Goal: Transaction & Acquisition: Purchase product/service

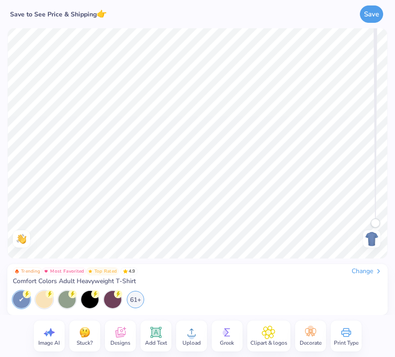
click at [189, 333] on icon at bounding box center [192, 333] width 14 height 14
click at [192, 332] on icon at bounding box center [192, 333] width 14 height 14
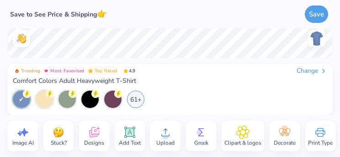
click at [168, 132] on icon at bounding box center [165, 132] width 14 height 14
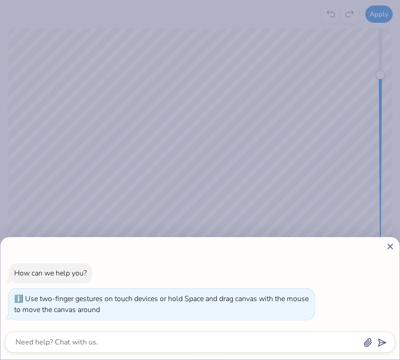
drag, startPoint x: 183, startPoint y: 142, endPoint x: 197, endPoint y: 142, distance: 13.7
click at [198, 142] on div "How can we help you? Use two-finger gestures on touch devices or hold Space and…" at bounding box center [200, 180] width 400 height 360
type textarea "x"
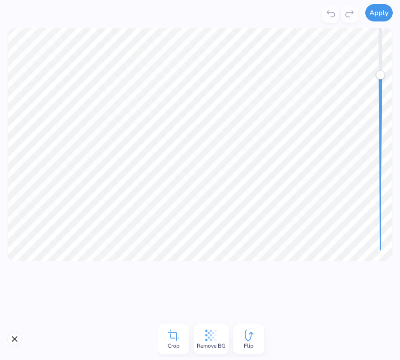
click at [375, 13] on button "Apply" at bounding box center [378, 12] width 27 height 17
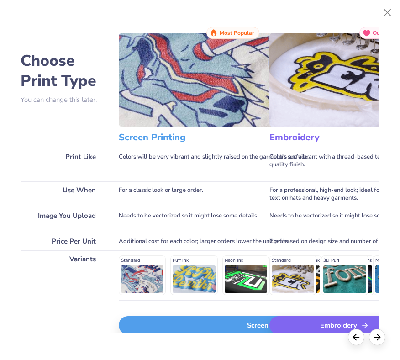
scroll to position [30, 0]
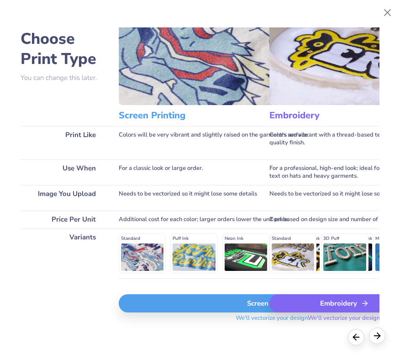
click at [376, 337] on icon at bounding box center [377, 336] width 10 height 10
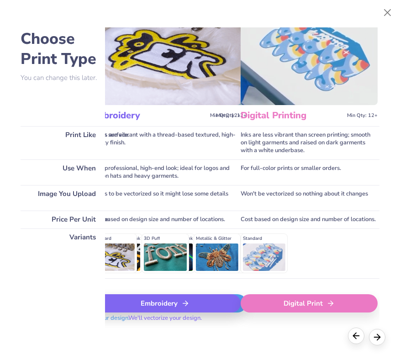
click at [350, 336] on div at bounding box center [356, 335] width 16 height 16
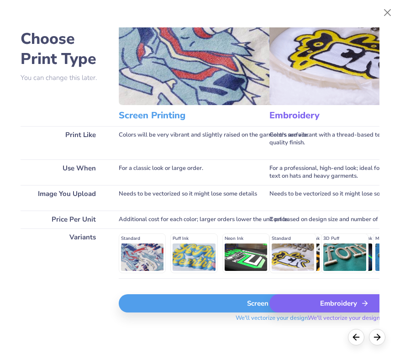
click at [186, 306] on div "Screen Print" at bounding box center [272, 303] width 307 height 18
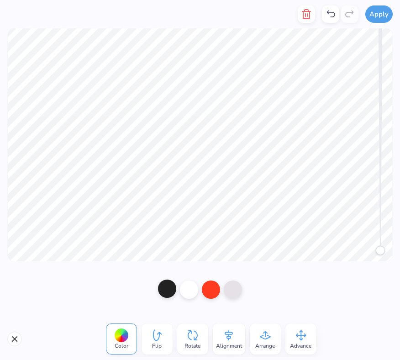
click at [173, 294] on div at bounding box center [167, 288] width 18 height 18
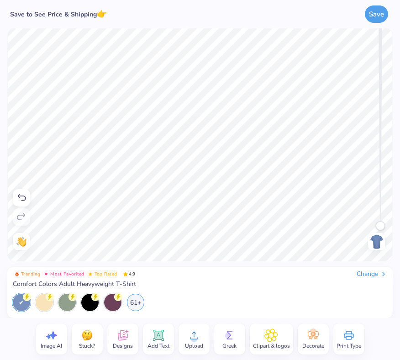
click at [378, 240] on img at bounding box center [376, 241] width 15 height 15
click at [92, 301] on div at bounding box center [89, 301] width 17 height 17
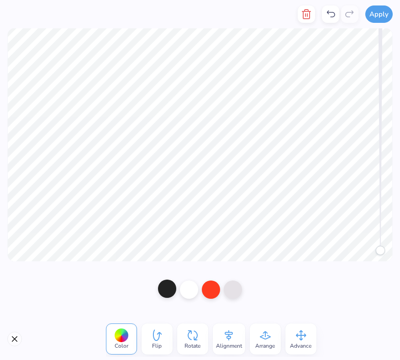
click at [168, 290] on div at bounding box center [167, 288] width 18 height 18
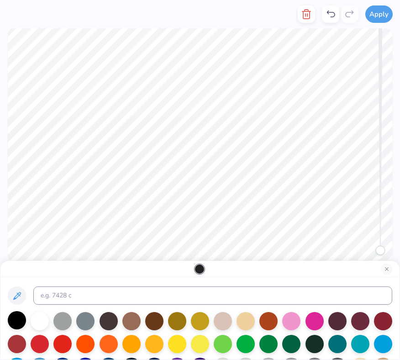
click at [16, 320] on div at bounding box center [17, 320] width 18 height 18
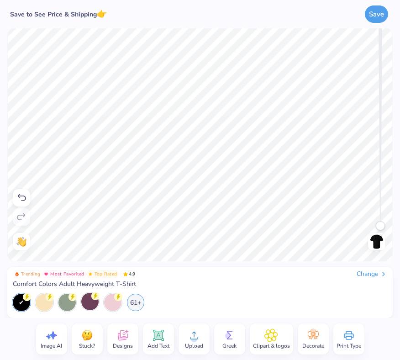
click at [89, 344] on span "Stuck?" at bounding box center [87, 345] width 16 height 7
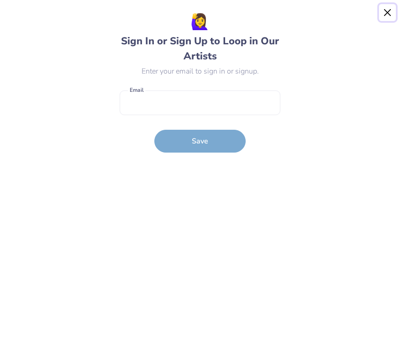
click at [388, 13] on button "Close" at bounding box center [387, 12] width 17 height 17
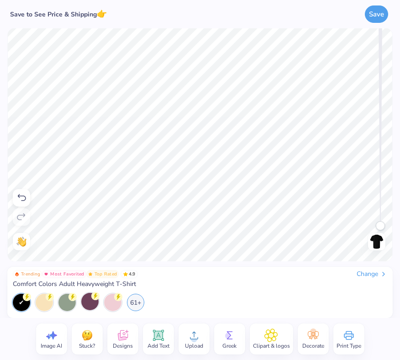
click at [54, 340] on icon at bounding box center [52, 335] width 14 height 14
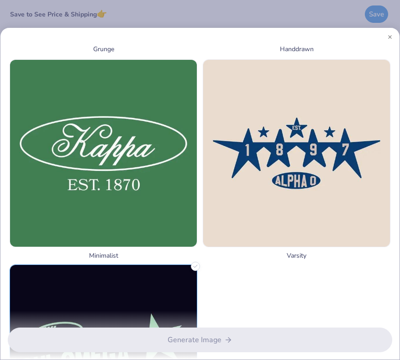
scroll to position [1121, 0]
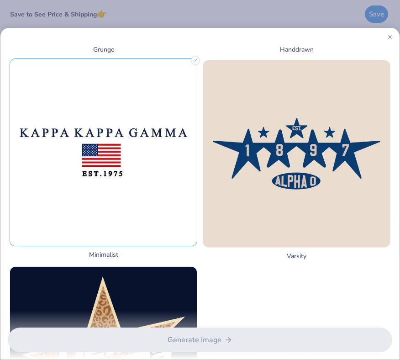
click at [153, 199] on img at bounding box center [103, 152] width 187 height 187
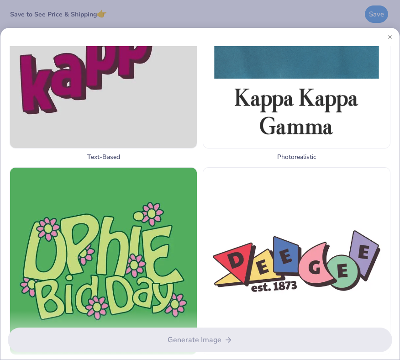
scroll to position [0, 0]
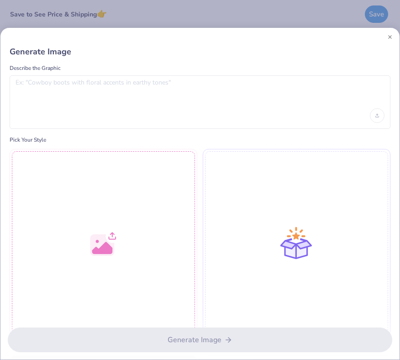
click at [150, 122] on div at bounding box center [200, 115] width 369 height 15
click at [139, 107] on div at bounding box center [200, 101] width 381 height 53
click at [110, 78] on div at bounding box center [200, 101] width 381 height 53
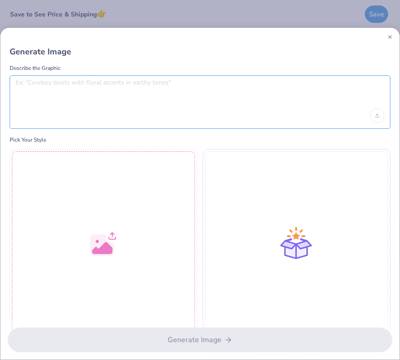
click at [109, 83] on textarea at bounding box center [200, 90] width 369 height 23
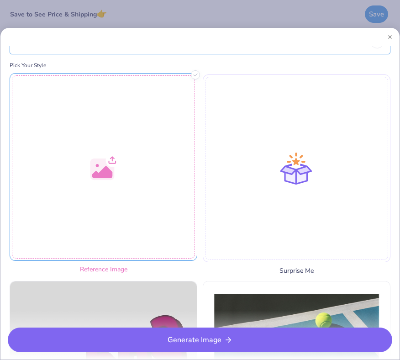
scroll to position [76, 0]
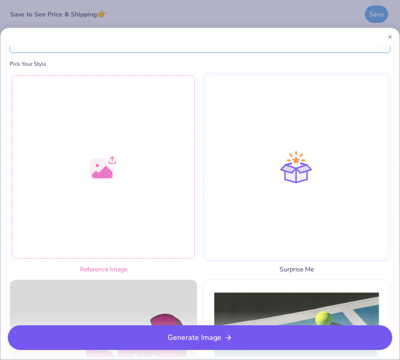
type textarea "minimalist film club"
click at [194, 349] on button "Generate Image" at bounding box center [200, 337] width 384 height 25
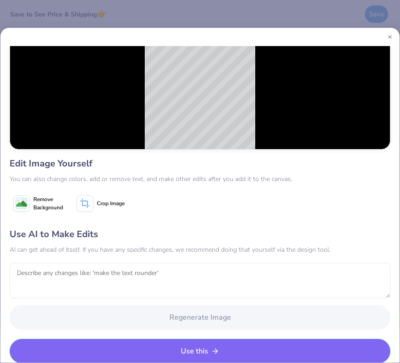
scroll to position [109, 0]
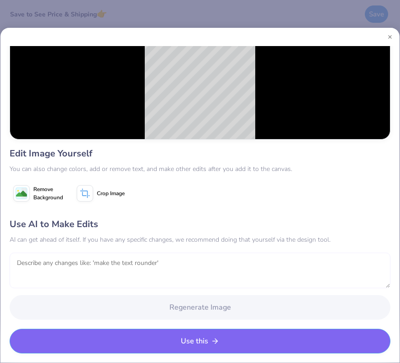
click at [164, 263] on textarea at bounding box center [200, 271] width 381 height 36
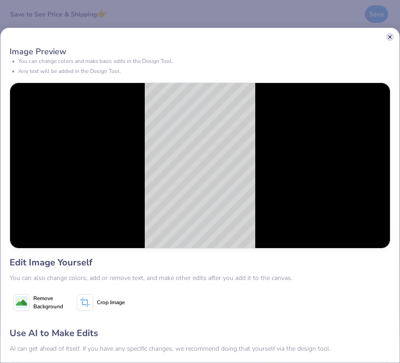
click at [390, 35] on button "Close" at bounding box center [390, 37] width 5 height 5
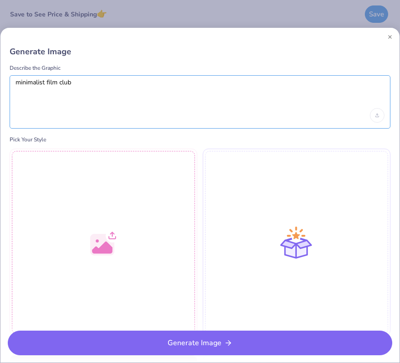
click at [131, 85] on textarea "minimalist film club" at bounding box center [200, 90] width 369 height 23
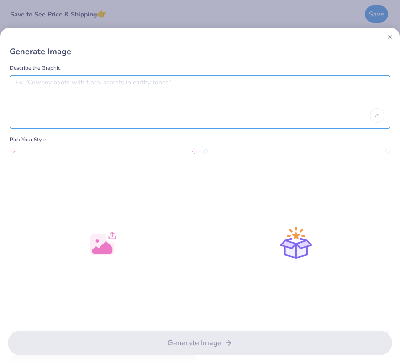
type textarea "R"
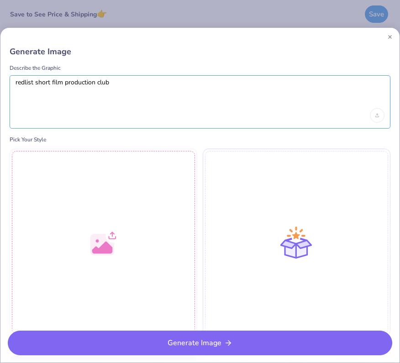
click at [111, 79] on textarea "redlist short film production club" at bounding box center [200, 90] width 369 height 23
click at [73, 81] on textarea "name should be" at bounding box center [200, 90] width 369 height 23
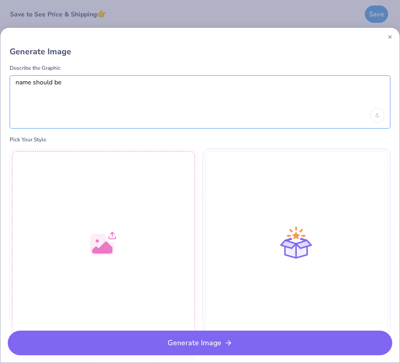
click at [73, 81] on textarea "name should be" at bounding box center [200, 90] width 369 height 23
click at [138, 82] on textarea "redlist film production club. minimalistic y2k" at bounding box center [200, 90] width 369 height 23
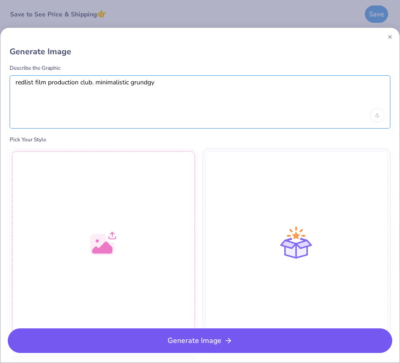
type textarea "redlist film production club. minimalistic grundgy"
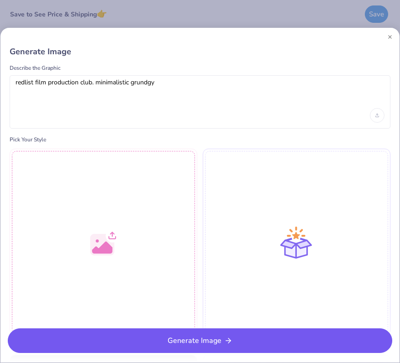
click at [197, 336] on button "Generate Image" at bounding box center [200, 341] width 384 height 25
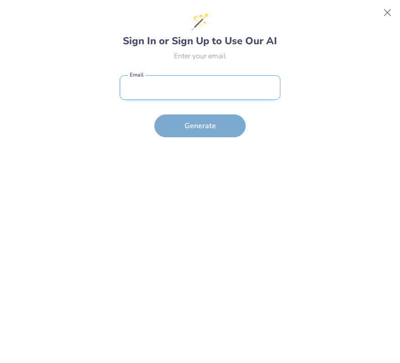
click at [223, 87] on input "email" at bounding box center [200, 87] width 161 height 25
type input "mscutler@bu.edu"
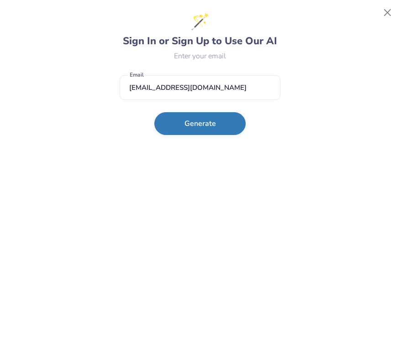
click at [207, 128] on button "Generate" at bounding box center [199, 123] width 91 height 23
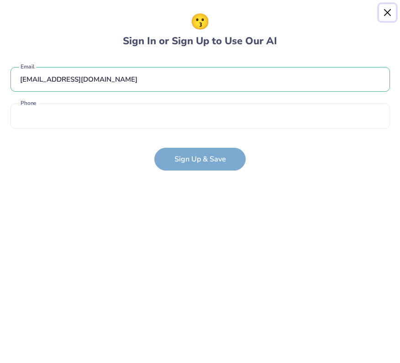
click at [387, 13] on button "Close" at bounding box center [387, 12] width 17 height 17
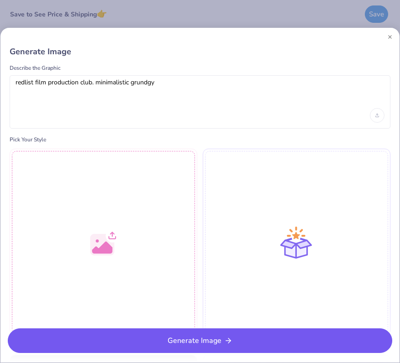
click at [204, 338] on button "Generate Image" at bounding box center [200, 341] width 384 height 25
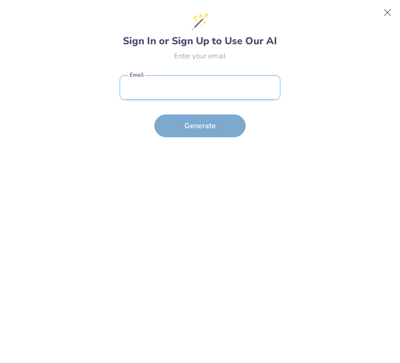
click at [190, 87] on input "email" at bounding box center [200, 87] width 161 height 25
type input "mscutler@bu.edu"
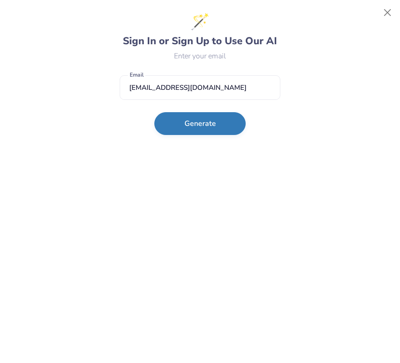
click at [200, 128] on button "Generate" at bounding box center [199, 123] width 91 height 23
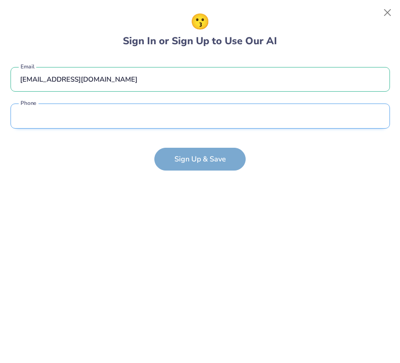
click at [177, 120] on input "tel" at bounding box center [199, 116] width 379 height 25
type input "(973) 830-7639"
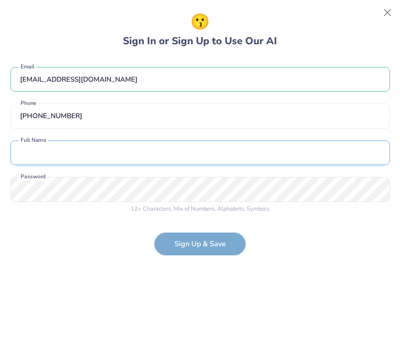
click at [124, 154] on input "text" at bounding box center [199, 153] width 379 height 25
type input "Mia Cutler"
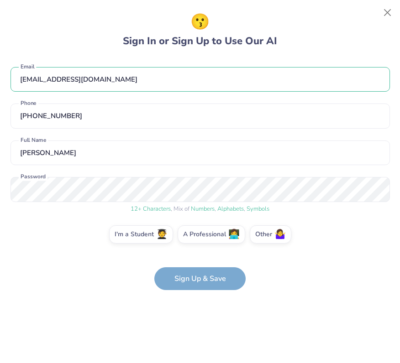
click at [227, 281] on form "mscutler@bu.edu Email (973) 830-7639 Phone Mia Cutler Full Name 12 + Characters…" at bounding box center [199, 174] width 379 height 233
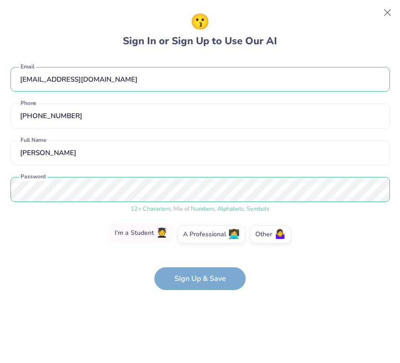
click at [144, 236] on label "I'm a Student 🧑‍🎓" at bounding box center [141, 233] width 64 height 18
click at [197, 236] on input "I'm a Student 🧑‍🎓" at bounding box center [200, 237] width 6 height 6
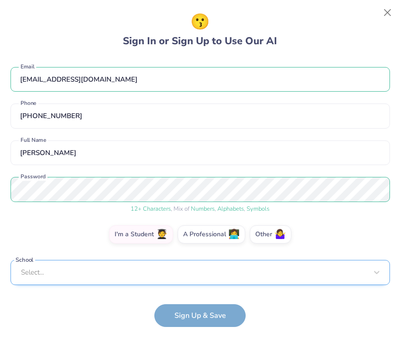
click at [173, 273] on div "Select..." at bounding box center [199, 272] width 379 height 25
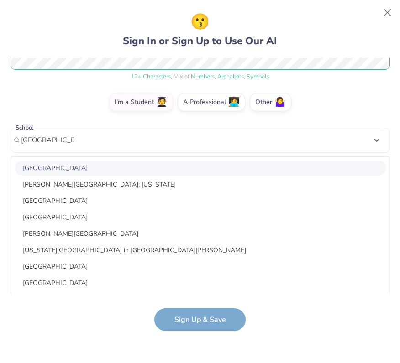
click at [68, 164] on div "Boston University" at bounding box center [200, 168] width 371 height 15
type input "boston university"
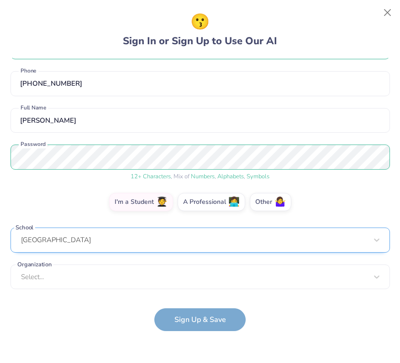
scroll to position [32, 0]
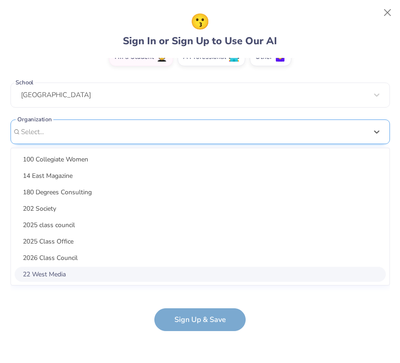
click at [137, 278] on div "option focused, 8 of 15. 15 results available. Use Up and Down to choose option…" at bounding box center [199, 203] width 379 height 167
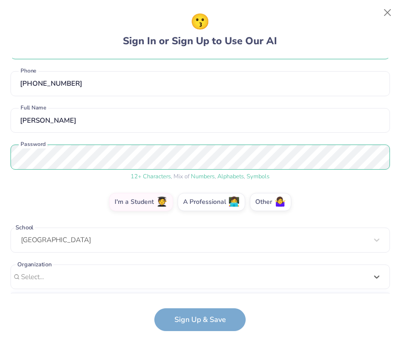
click at [108, 326] on form "mscutler@bu.edu Email (973) 830-7639 Phone Mia Cutler Full Name 12 + Characters…" at bounding box center [199, 194] width 379 height 273
click at [188, 323] on form "mscutler@bu.edu Email (973) 830-7639 Phone Mia Cutler Full Name 12 + Characters…" at bounding box center [199, 194] width 379 height 273
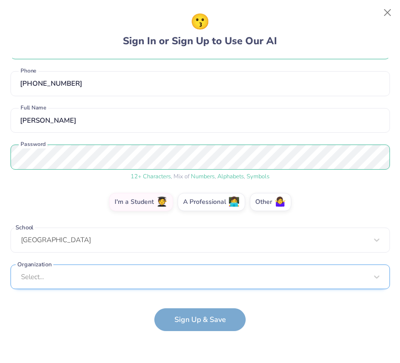
scroll to position [169, 0]
click at [147, 273] on div "Select..." at bounding box center [199, 276] width 379 height 25
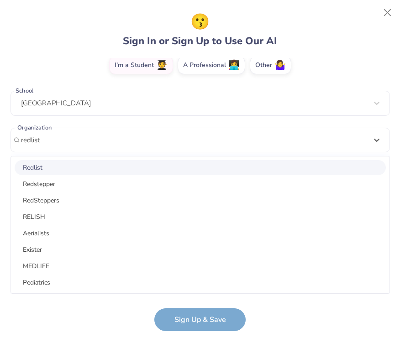
click at [58, 163] on div "Redlist" at bounding box center [200, 167] width 371 height 15
type input "redlist"
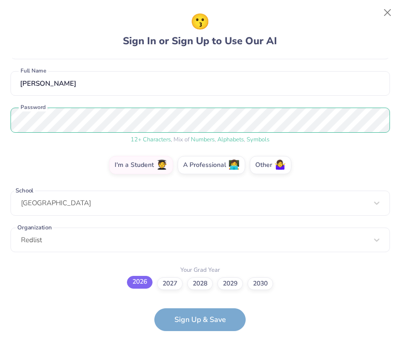
click at [138, 285] on label "2026" at bounding box center [140, 282] width 26 height 13
click at [197, 350] on input "2026" at bounding box center [200, 353] width 6 height 6
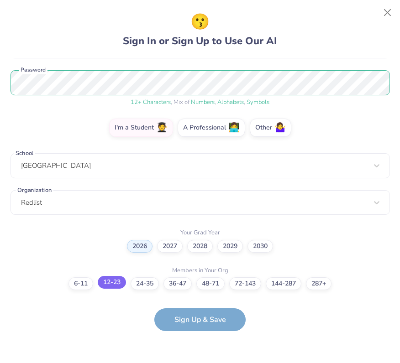
click at [112, 282] on label "12-23" at bounding box center [112, 282] width 28 height 13
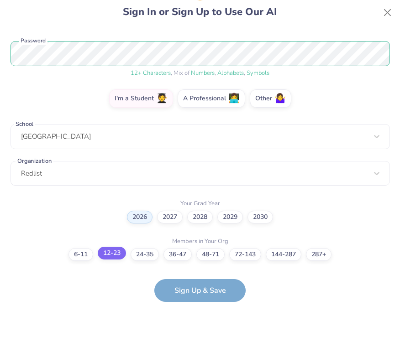
scroll to position [0, 0]
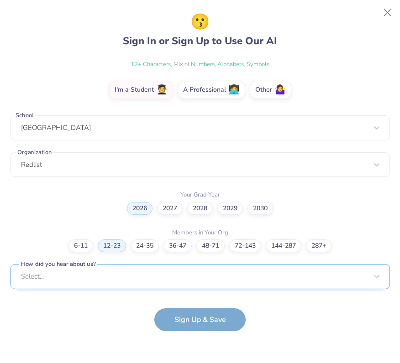
click at [120, 283] on div "Select..." at bounding box center [199, 276] width 379 height 25
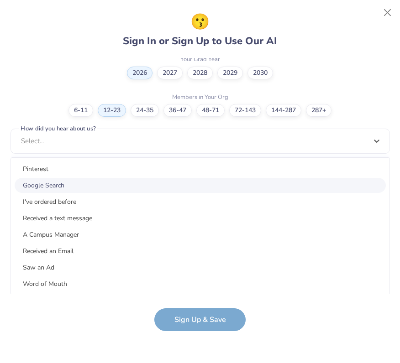
click at [67, 180] on div "Google Search" at bounding box center [200, 185] width 371 height 15
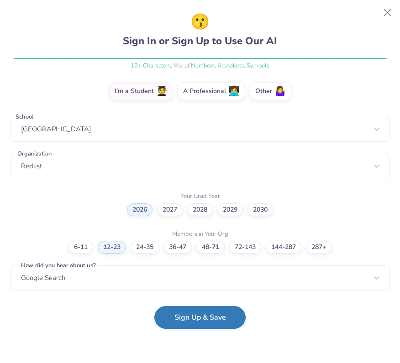
click at [197, 325] on button "Sign Up & Save" at bounding box center [199, 317] width 91 height 23
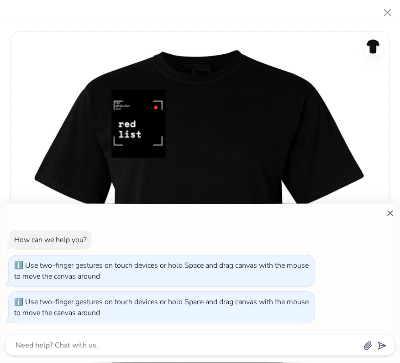
click at [388, 211] on line at bounding box center [390, 213] width 5 height 5
type textarea "x"
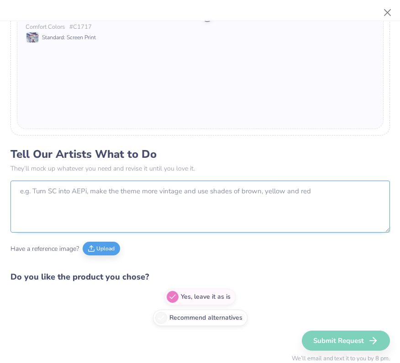
scroll to position [0, 0]
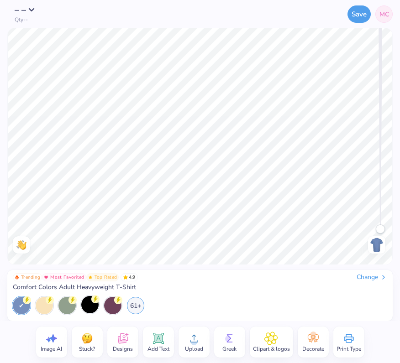
click at [91, 302] on icon at bounding box center [95, 299] width 8 height 8
click at [191, 343] on circle at bounding box center [194, 342] width 6 height 6
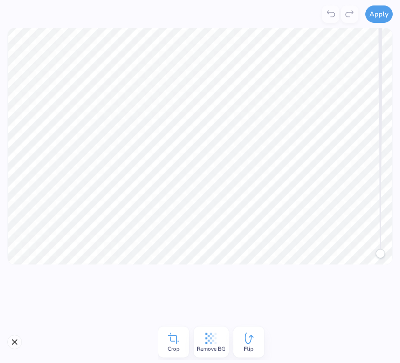
click at [174, 337] on icon at bounding box center [174, 339] width 14 height 14
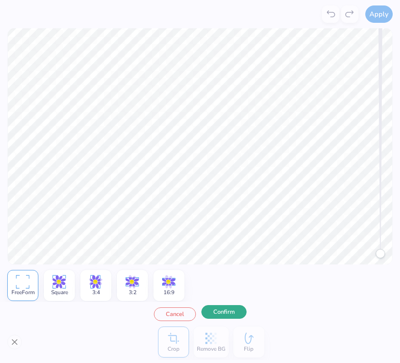
click at [224, 314] on button "Confirm" at bounding box center [223, 312] width 45 height 14
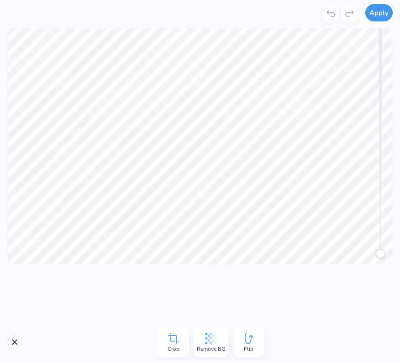
click at [380, 7] on button "Apply" at bounding box center [378, 12] width 27 height 17
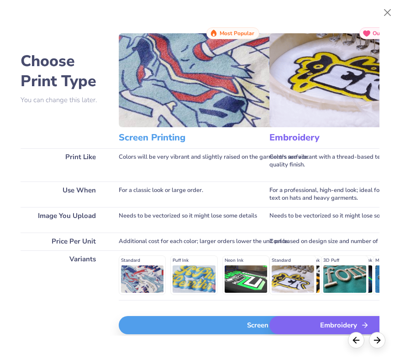
scroll to position [26, 0]
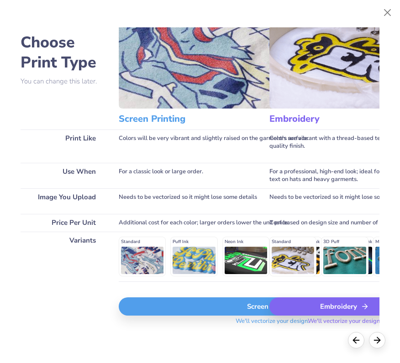
click at [218, 310] on div "Screen Print" at bounding box center [272, 307] width 307 height 18
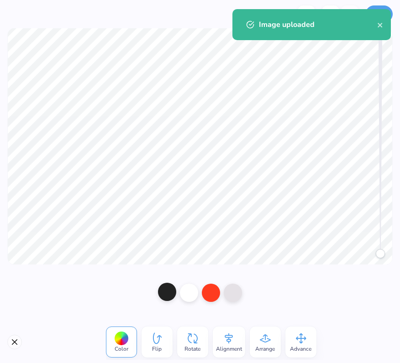
click at [171, 294] on div at bounding box center [167, 292] width 18 height 18
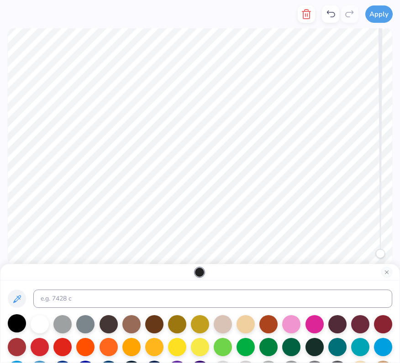
click at [18, 323] on div at bounding box center [17, 324] width 18 height 18
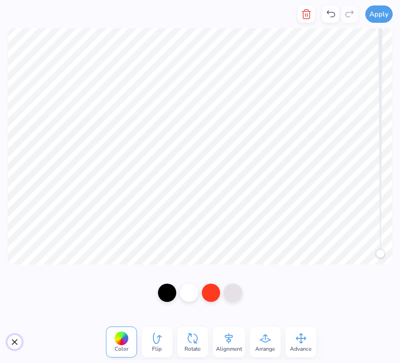
click at [16, 344] on button "Close" at bounding box center [14, 342] width 15 height 15
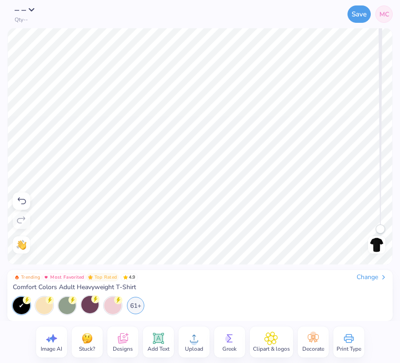
click at [154, 339] on icon at bounding box center [158, 339] width 9 height 9
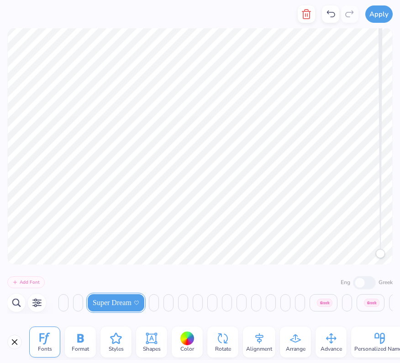
scroll to position [0, 4692]
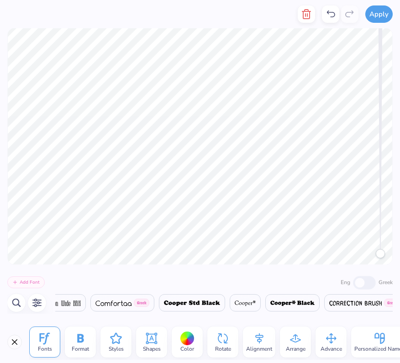
click at [201, 303] on img at bounding box center [192, 303] width 56 height 5
click at [194, 303] on img at bounding box center [192, 303] width 56 height 5
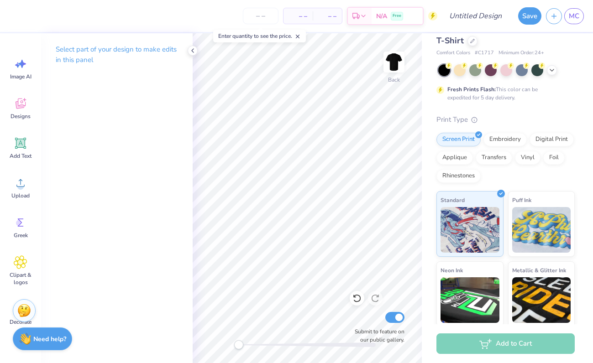
scroll to position [0, 1]
type textarea "TreddliEXT"
type textarea "redlist"
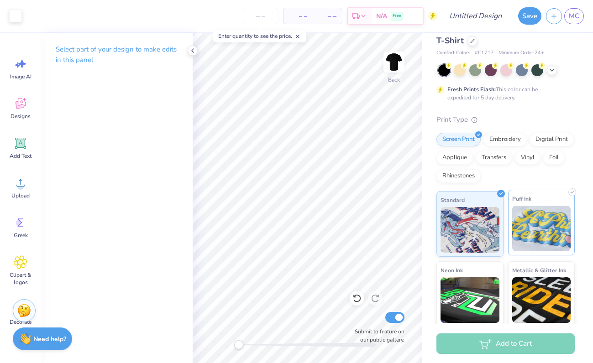
click at [399, 221] on img at bounding box center [541, 229] width 59 height 46
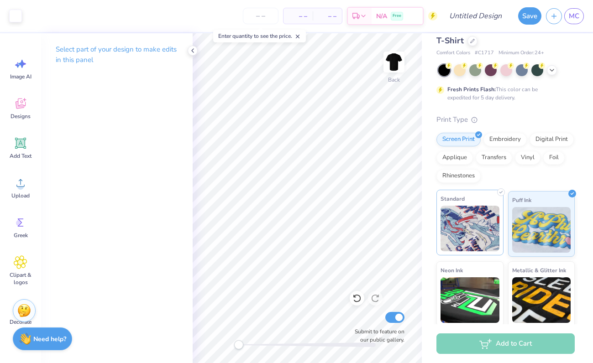
click at [399, 224] on img at bounding box center [470, 229] width 59 height 46
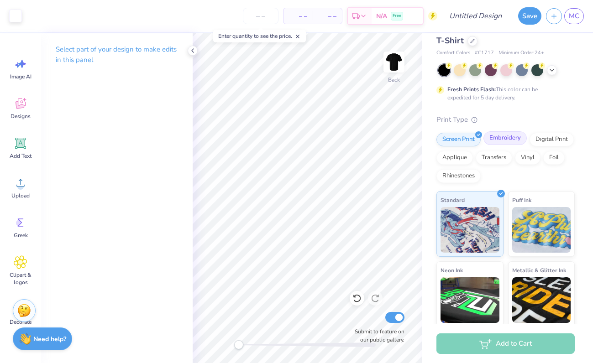
scroll to position [0, 0]
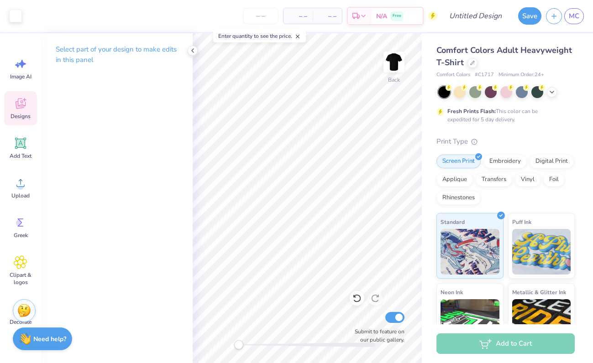
click at [17, 109] on icon at bounding box center [21, 104] width 14 height 14
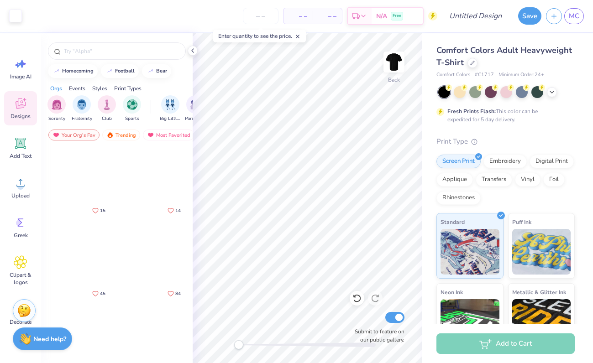
scroll to position [65, 0]
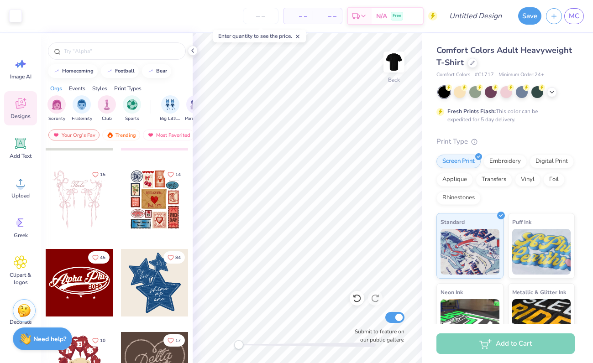
click at [149, 209] on div at bounding box center [155, 200] width 68 height 68
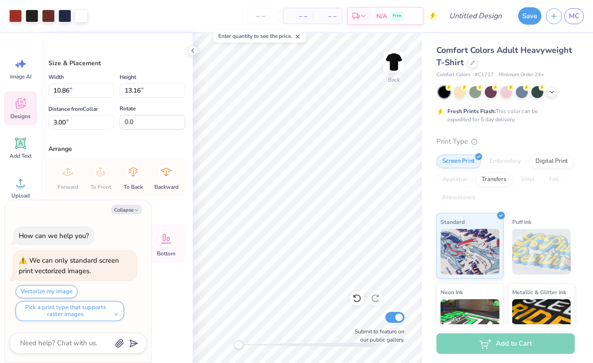
click at [19, 109] on icon at bounding box center [21, 104] width 14 height 14
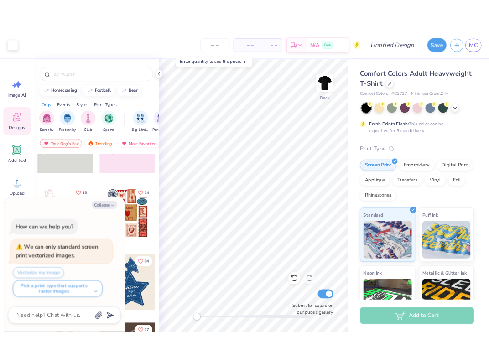
scroll to position [166, 0]
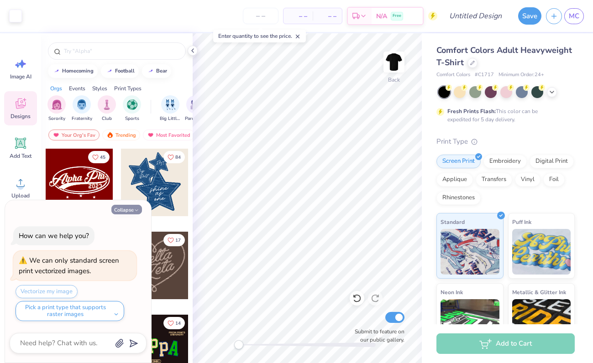
click at [130, 207] on button "Collapse" at bounding box center [126, 210] width 31 height 10
type textarea "x"
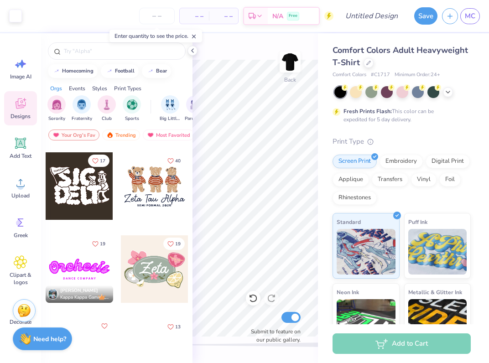
scroll to position [451, 0]
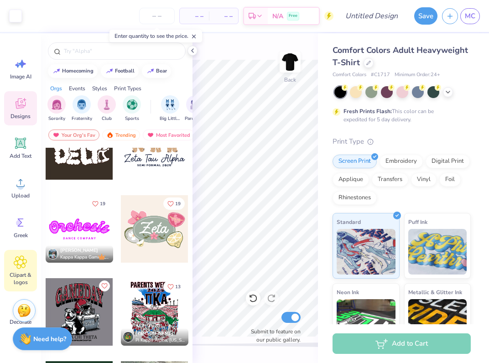
click at [28, 268] on div "Clipart & logos" at bounding box center [20, 271] width 33 height 42
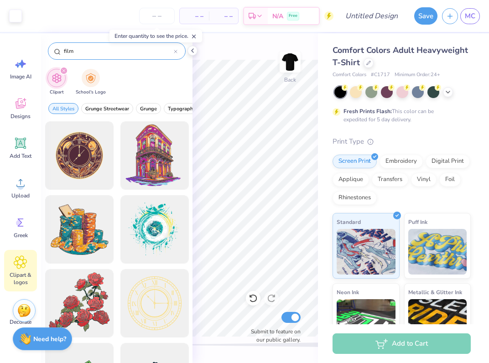
type input "film"
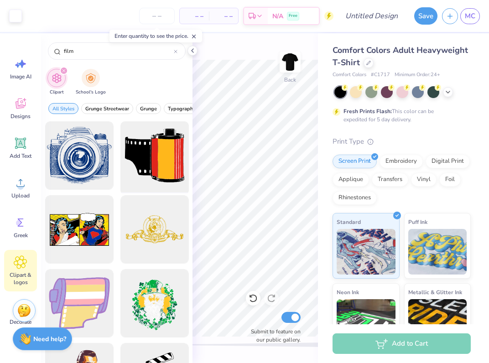
click at [141, 170] on div at bounding box center [154, 155] width 75 height 75
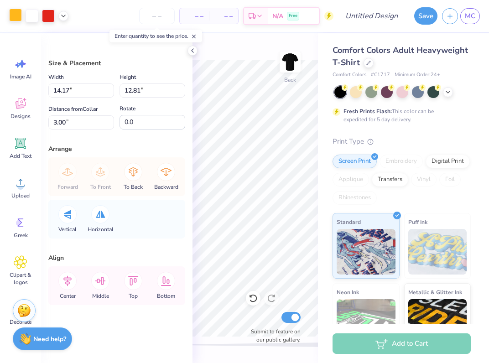
click at [16, 16] on div at bounding box center [15, 15] width 13 height 13
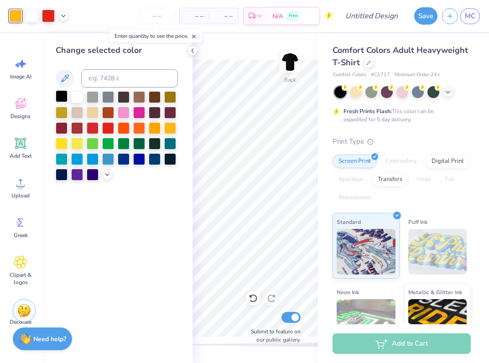
click at [59, 98] on div at bounding box center [62, 96] width 12 height 12
click at [31, 16] on div at bounding box center [32, 15] width 13 height 13
click at [17, 16] on div at bounding box center [15, 15] width 13 height 13
drag, startPoint x: 62, startPoint y: 97, endPoint x: 59, endPoint y: 92, distance: 6.1
click at [62, 97] on div at bounding box center [62, 96] width 12 height 12
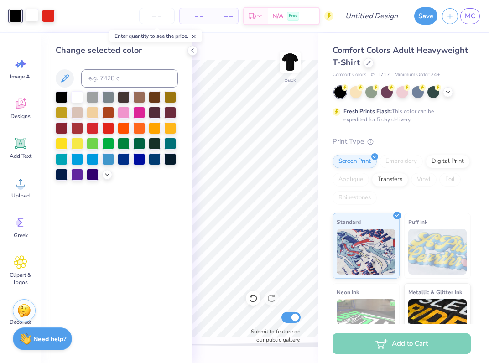
click at [35, 14] on div at bounding box center [32, 15] width 13 height 13
click at [63, 95] on div at bounding box center [62, 96] width 12 height 12
click at [76, 98] on div at bounding box center [77, 96] width 12 height 12
click at [43, 7] on div "– – Per Item – – Total Est. Delivery N/A Free" at bounding box center [188, 16] width 291 height 32
click at [17, 16] on div at bounding box center [15, 15] width 13 height 13
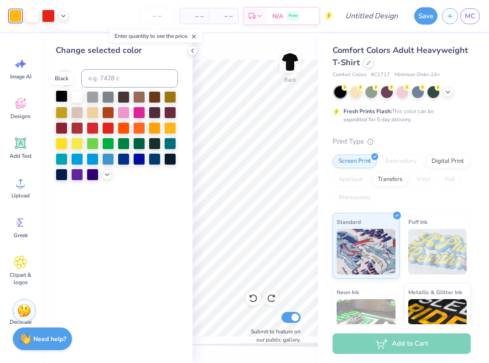
click at [62, 95] on div at bounding box center [62, 96] width 12 height 12
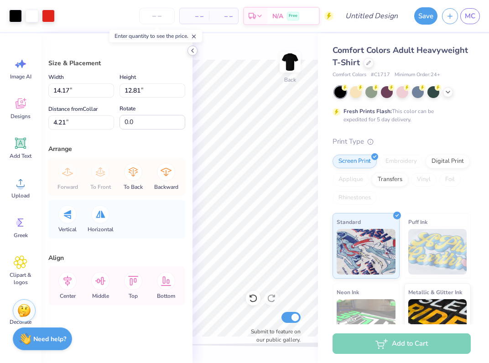
click at [191, 49] on icon at bounding box center [192, 50] width 7 height 7
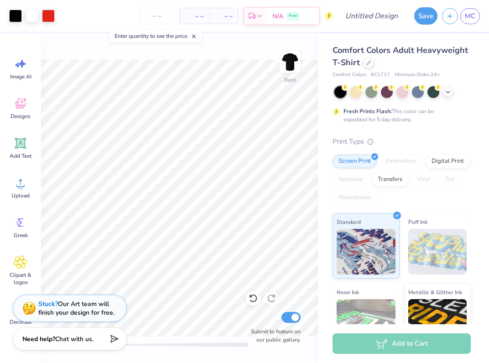
type input "6.94"
type input "6.28"
type input "10.75"
click at [18, 17] on div at bounding box center [15, 15] width 13 height 13
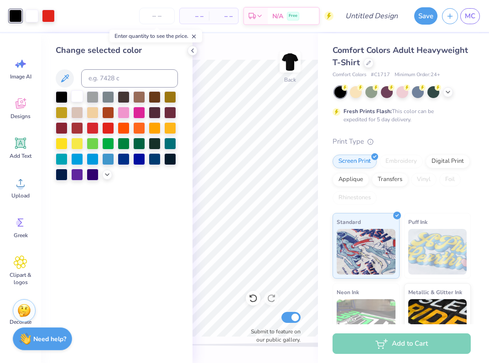
click at [76, 97] on div at bounding box center [77, 96] width 12 height 12
click at [16, 17] on div at bounding box center [15, 15] width 13 height 13
click at [75, 100] on div at bounding box center [77, 96] width 12 height 12
click at [44, 15] on div "– – Per Item – – Total Est. Delivery N/A Free" at bounding box center [188, 16] width 291 height 32
click at [39, 15] on div "Art colors – – Per Item – – Total Est. Delivery N/A Free Design Title Save MC" at bounding box center [244, 16] width 489 height 32
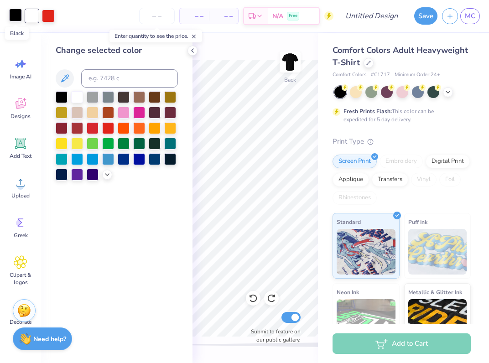
click at [17, 16] on div at bounding box center [15, 15] width 13 height 13
click at [76, 94] on div at bounding box center [77, 96] width 12 height 12
click at [31, 16] on div at bounding box center [32, 15] width 13 height 13
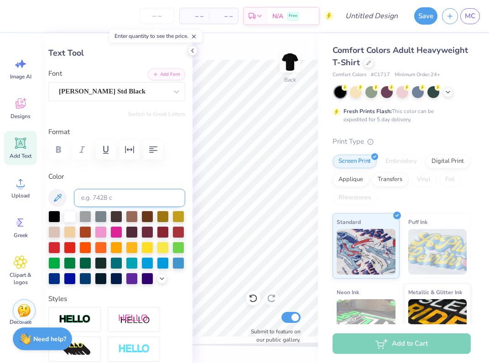
scroll to position [3, 0]
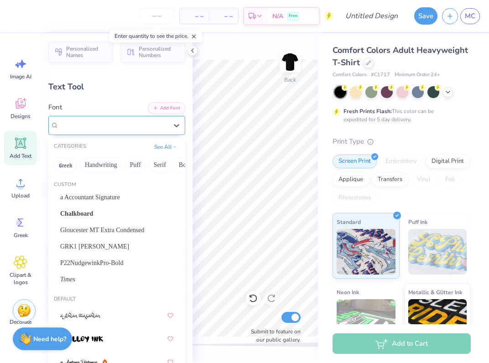
click at [98, 124] on div "[PERSON_NAME] Std Black" at bounding box center [113, 125] width 110 height 14
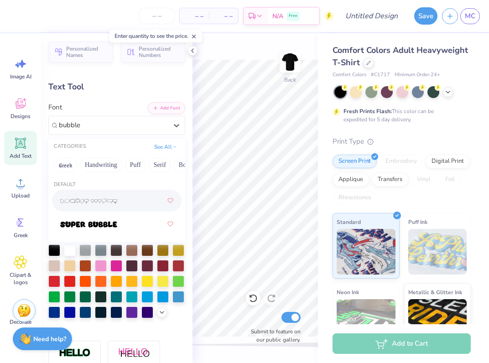
type input "bubble"
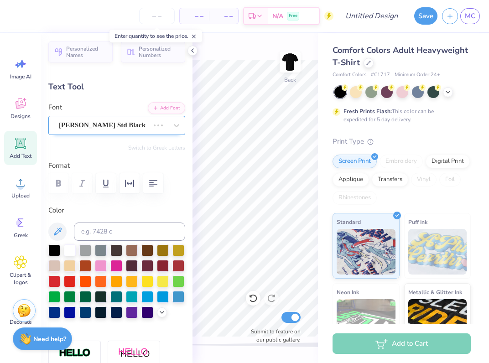
click at [97, 128] on div "[PERSON_NAME] Std Black" at bounding box center [104, 125] width 92 height 14
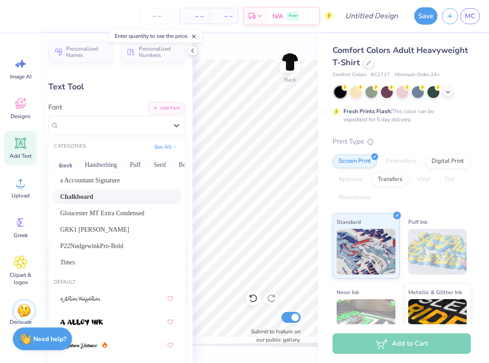
scroll to position [19, 0]
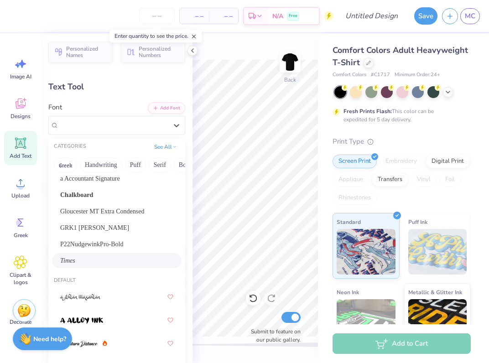
click at [94, 260] on div "Times" at bounding box center [116, 261] width 113 height 10
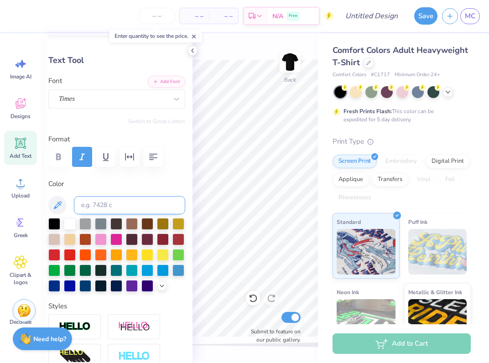
scroll to position [0, 0]
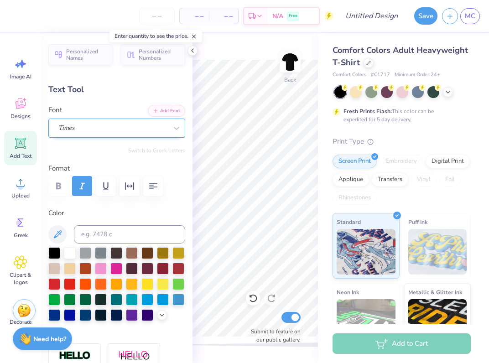
click at [105, 132] on div "Times" at bounding box center [113, 128] width 110 height 14
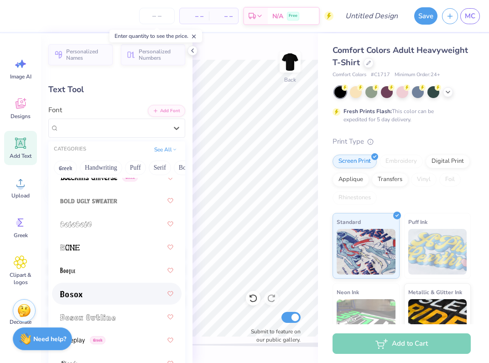
scroll to position [901, 0]
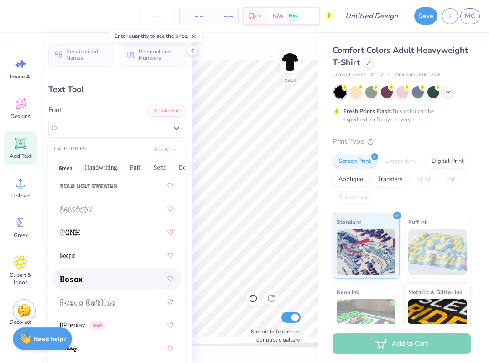
click at [111, 282] on div at bounding box center [116, 279] width 113 height 16
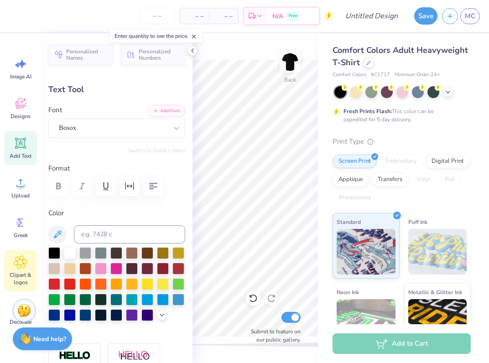
click at [18, 272] on span "Clipart & logos" at bounding box center [20, 279] width 30 height 15
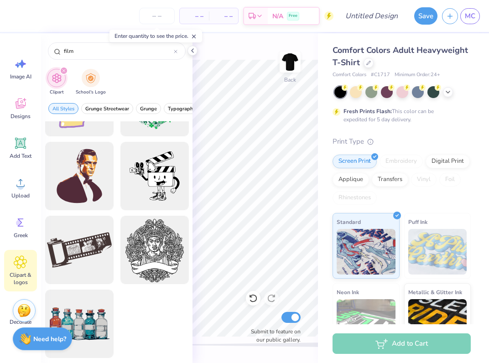
scroll to position [0, 0]
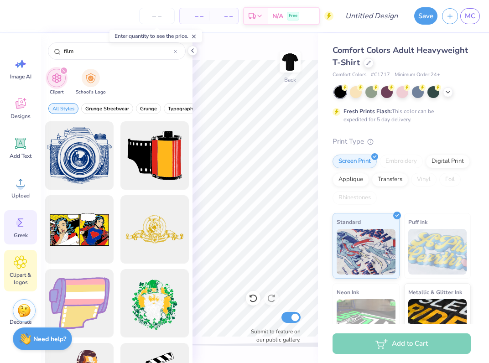
click at [21, 225] on icon at bounding box center [21, 223] width 14 height 14
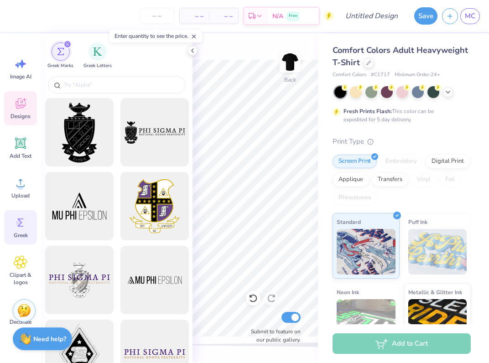
click at [24, 103] on icon at bounding box center [21, 104] width 14 height 14
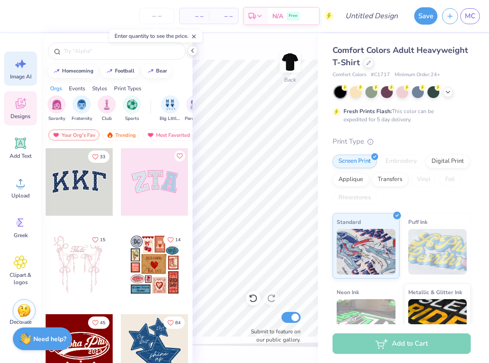
click at [23, 67] on icon at bounding box center [21, 64] width 14 height 14
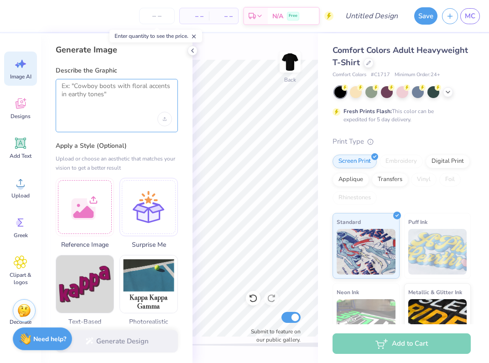
click at [91, 85] on textarea at bounding box center [117, 93] width 110 height 23
click at [112, 93] on textarea at bounding box center [117, 93] width 110 height 23
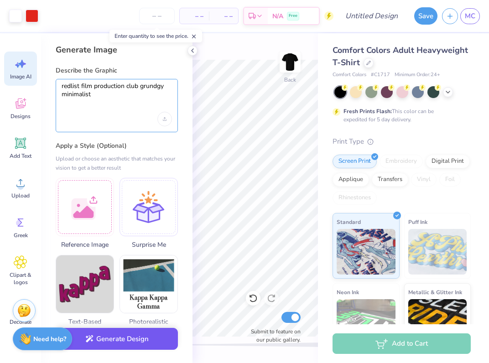
type textarea "redlist film production club grundgy minimalist"
click at [130, 336] on button "Generate Design" at bounding box center [117, 339] width 122 height 22
